Goal: Information Seeking & Learning: Understand process/instructions

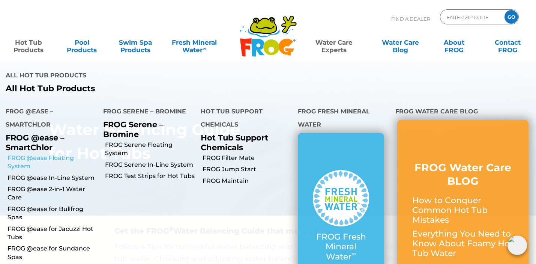
scroll to position [22, 0]
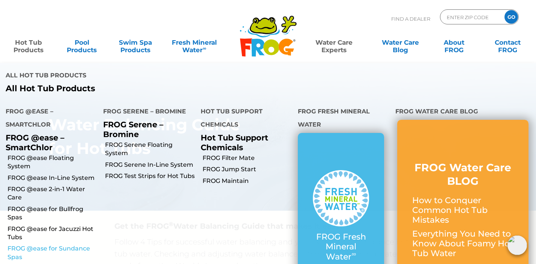
click at [53, 244] on link "FROG @ease for Sundance Spas" at bounding box center [53, 252] width 90 height 17
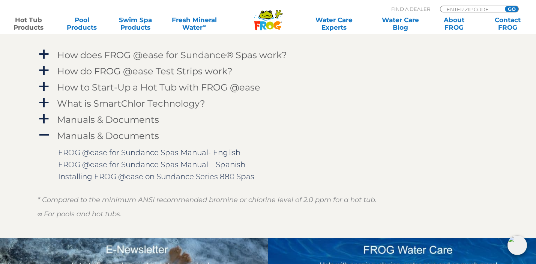
scroll to position [775, 0]
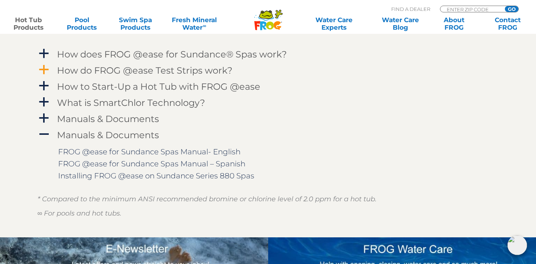
click at [43, 68] on span "a" at bounding box center [43, 69] width 11 height 11
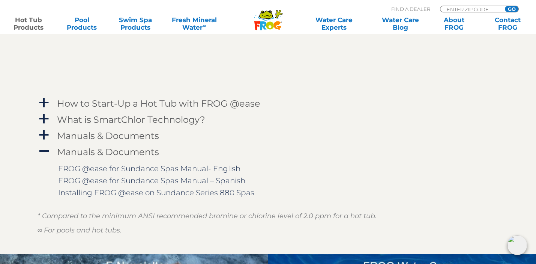
scroll to position [978, 0]
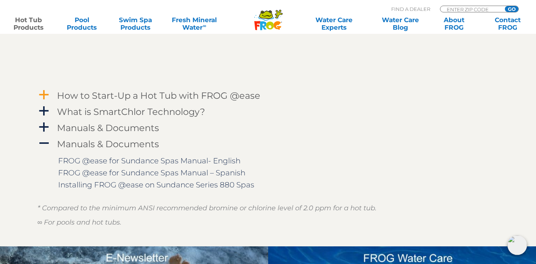
click at [45, 96] on span "a" at bounding box center [43, 94] width 11 height 11
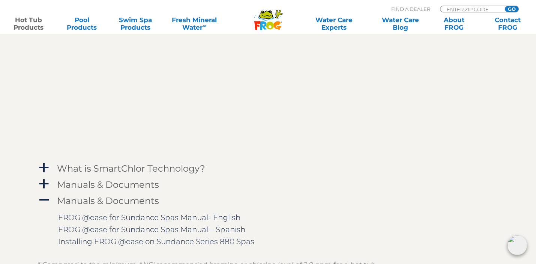
scroll to position [1050, 0]
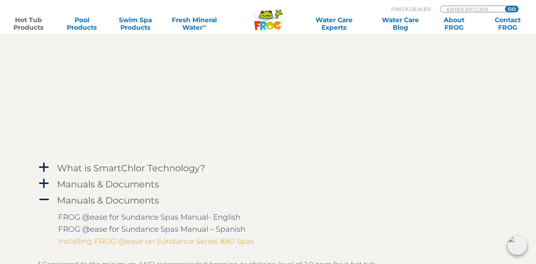
click at [180, 241] on link "Installing FROG @ease on Sundance Series 880 Spas" at bounding box center [156, 240] width 196 height 9
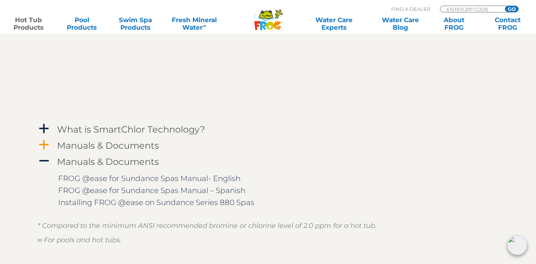
scroll to position [1089, 0]
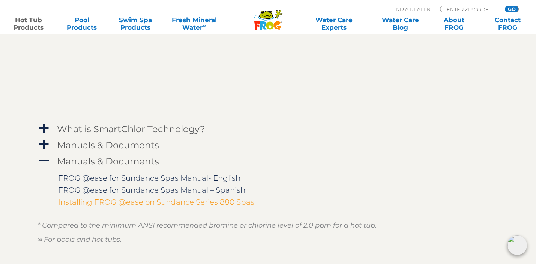
click at [220, 203] on link "Installing FROG @ease on Sundance Series 880 Spas" at bounding box center [156, 201] width 196 height 9
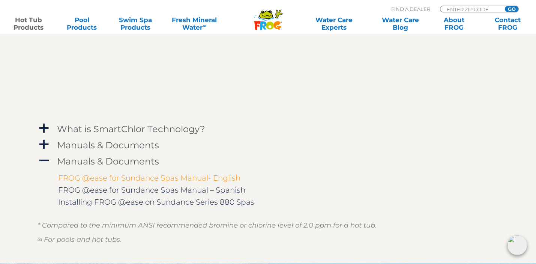
click at [194, 177] on link "FROG @ease for Sundance Spas Manual- English" at bounding box center [149, 177] width 182 height 9
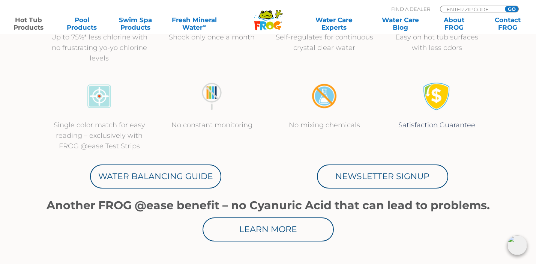
scroll to position [328, 0]
